Goal: Information Seeking & Learning: Learn about a topic

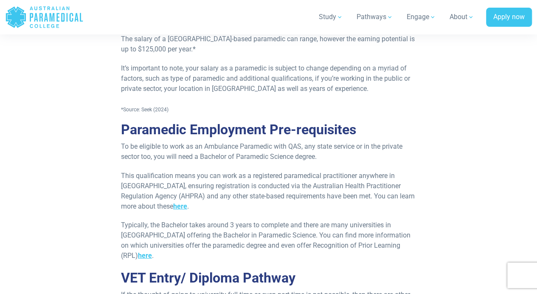
scroll to position [1118, 0]
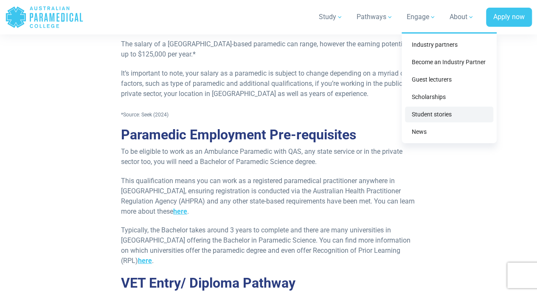
click at [414, 121] on link "Student stories" at bounding box center [449, 115] width 88 height 16
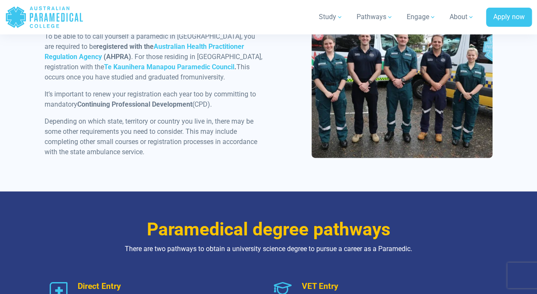
scroll to position [855, 0]
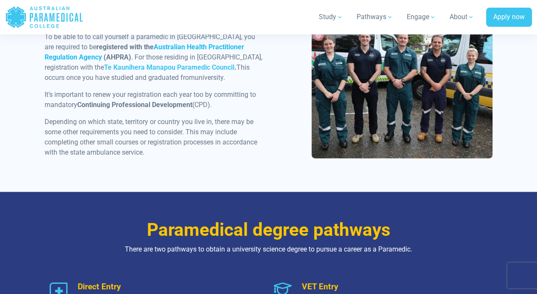
click at [177, 61] on strong "Australian Health Practitioner Regulation Agency" at bounding box center [145, 52] width 200 height 18
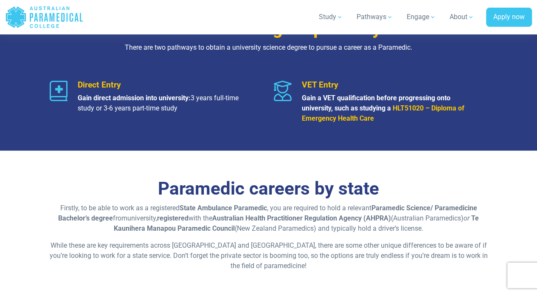
scroll to position [1056, 0]
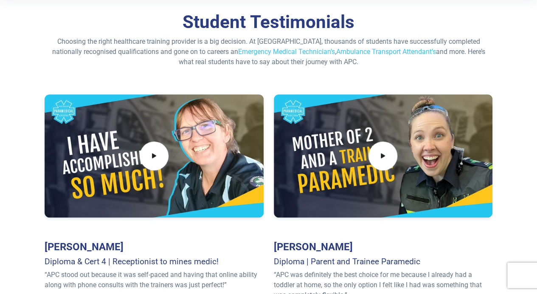
scroll to position [65, 0]
